Goal: Task Accomplishment & Management: Manage account settings

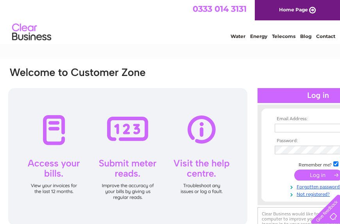
type input "[EMAIL_ADDRESS][DOMAIN_NAME]"
click at [50, 135] on div at bounding box center [127, 156] width 239 height 137
click at [317, 172] on input "submit" at bounding box center [319, 174] width 48 height 11
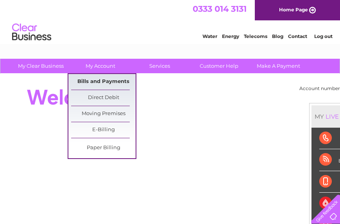
click at [108, 82] on link "Bills and Payments" at bounding box center [103, 82] width 65 height 16
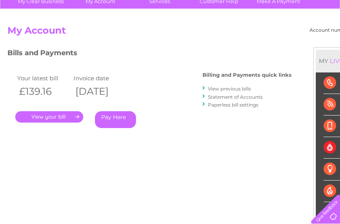
scroll to position [78, 0]
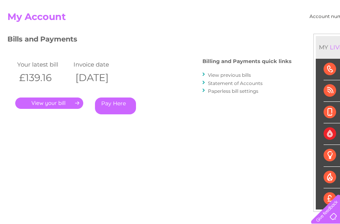
click at [51, 100] on link "." at bounding box center [49, 102] width 68 height 11
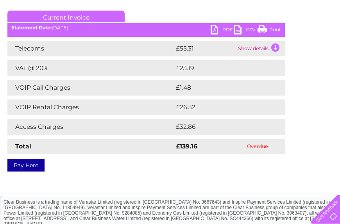
scroll to position [117, 0]
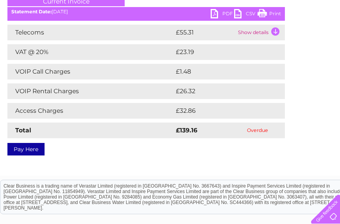
click at [277, 10] on link "Print" at bounding box center [269, 14] width 23 height 11
